Goal: Task Accomplishment & Management: Manage account settings

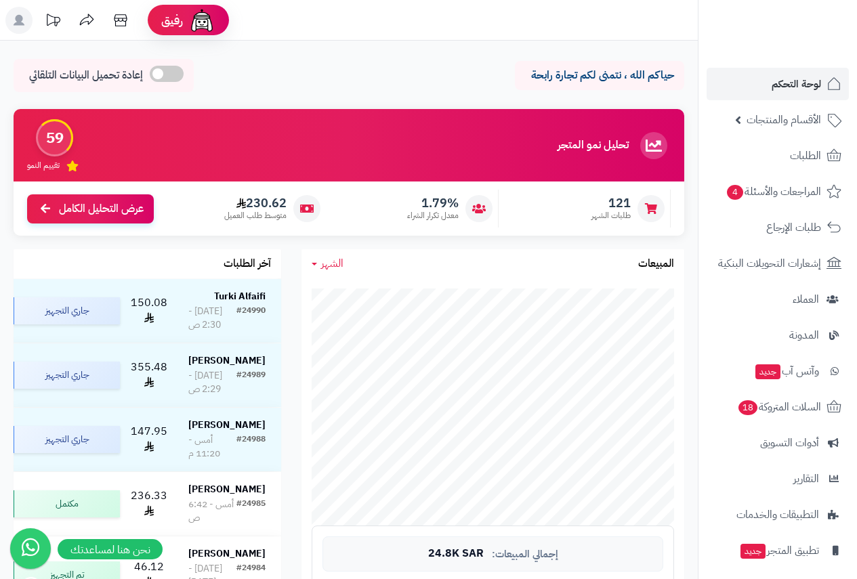
scroll to position [764, 0]
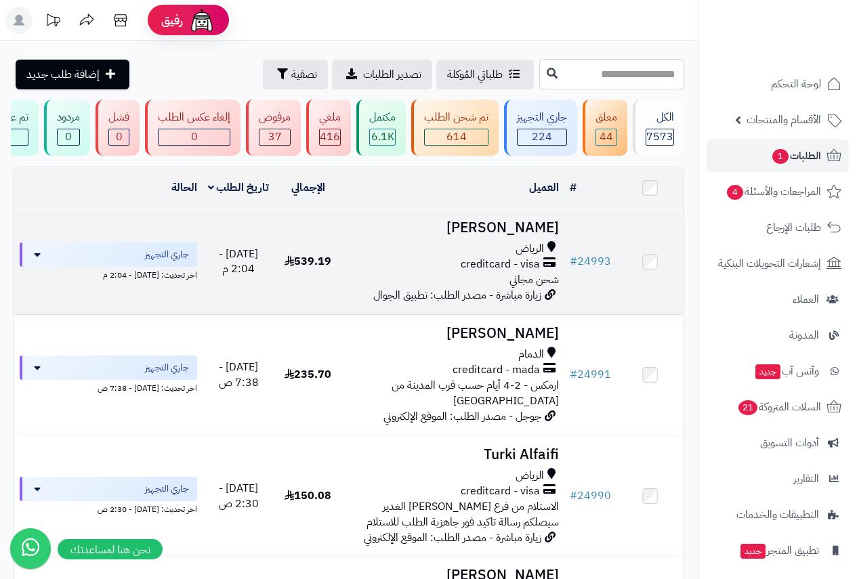
click at [528, 236] on h3 "[PERSON_NAME]" at bounding box center [453, 228] width 212 height 16
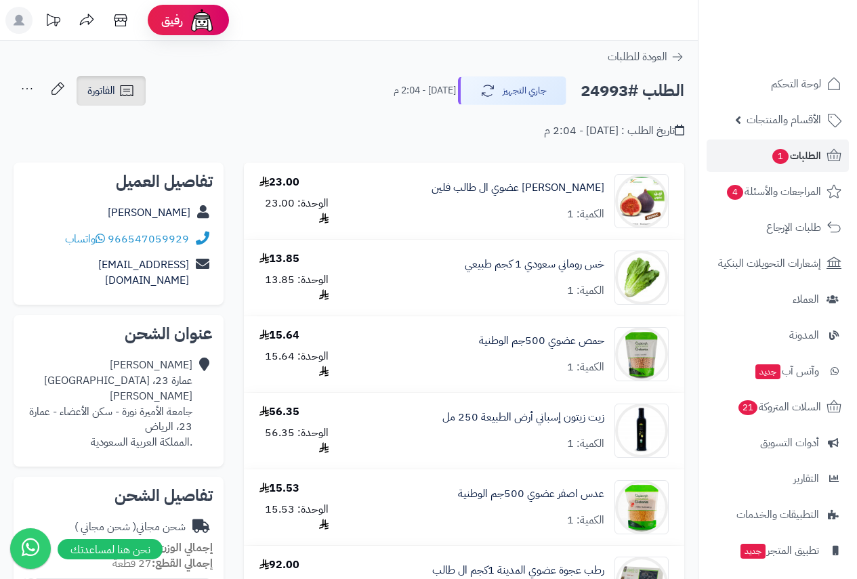
click at [115, 85] on span "الفاتورة" at bounding box center [101, 91] width 28 height 16
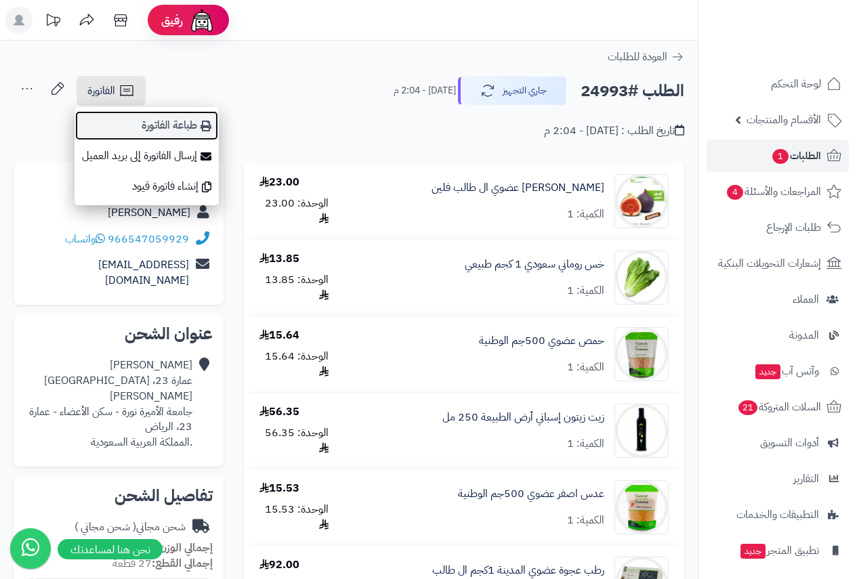
click at [179, 127] on link "طباعة الفاتورة" at bounding box center [147, 125] width 144 height 30
